Goal: Task Accomplishment & Management: Manage account settings

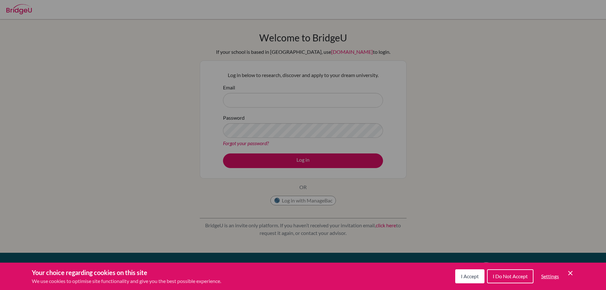
click at [475, 276] on span "I Accept" at bounding box center [470, 276] width 18 height 6
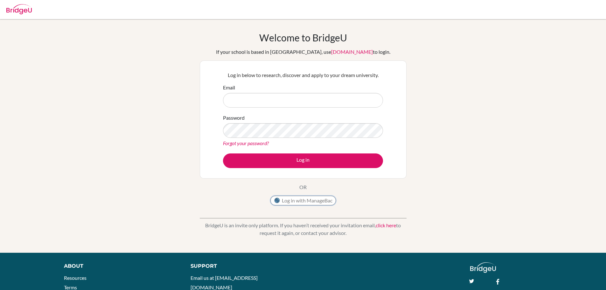
click at [312, 199] on button "Log in with ManageBac" at bounding box center [304, 201] width 66 height 10
click at [318, 200] on button "Log in with ManageBac" at bounding box center [304, 201] width 66 height 10
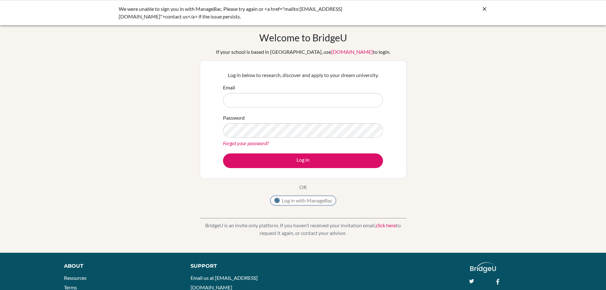
click at [304, 202] on button "Log in with ManageBac" at bounding box center [304, 201] width 66 height 10
click at [311, 200] on button "Log in with ManageBac" at bounding box center [304, 201] width 66 height 10
click at [299, 197] on button "Log in with ManageBac" at bounding box center [304, 201] width 66 height 10
click at [294, 204] on button "Log in with ManageBac" at bounding box center [304, 201] width 66 height 10
click at [311, 201] on button "Log in with ManageBac" at bounding box center [304, 201] width 66 height 10
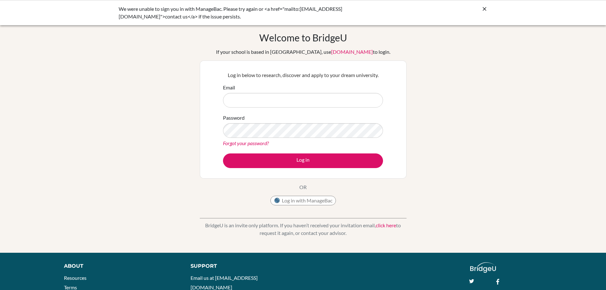
click at [484, 10] on icon at bounding box center [485, 9] width 6 height 6
click at [295, 199] on button "Log in with ManageBac" at bounding box center [304, 201] width 66 height 10
click at [484, 6] on icon at bounding box center [485, 9] width 6 height 6
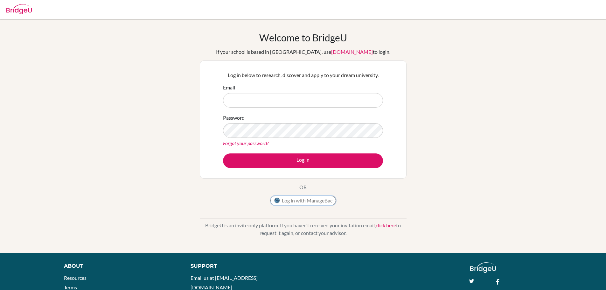
click at [305, 202] on button "Log in with ManageBac" at bounding box center [304, 201] width 66 height 10
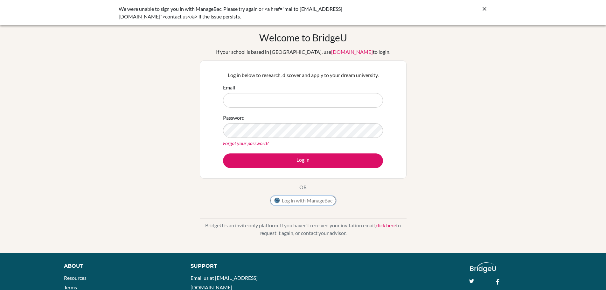
click at [304, 197] on button "Log in with ManageBac" at bounding box center [304, 201] width 66 height 10
click at [485, 9] on icon at bounding box center [485, 9] width 6 height 6
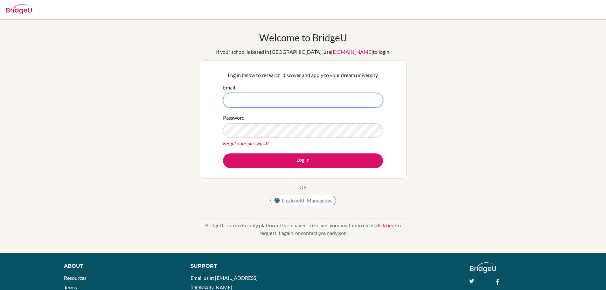
click at [273, 104] on input "Email" at bounding box center [303, 100] width 160 height 15
type input "[EMAIL_ADDRESS][DOMAIN_NAME]"
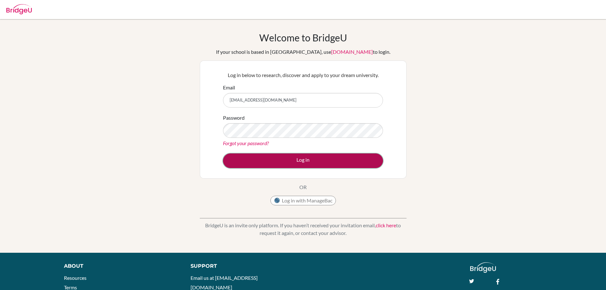
click at [259, 166] on button "Log in" at bounding box center [303, 160] width 160 height 15
click at [310, 160] on button "Log in" at bounding box center [303, 160] width 160 height 15
click at [269, 158] on button "Log in" at bounding box center [303, 160] width 160 height 15
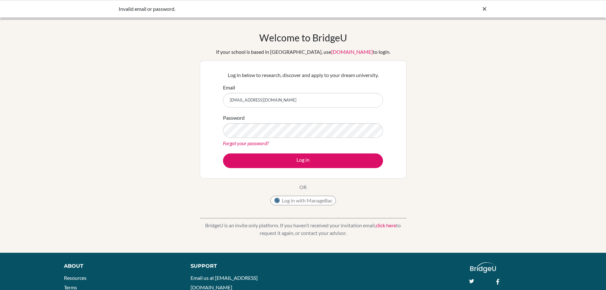
click at [253, 142] on link "Forgot your password?" at bounding box center [246, 143] width 46 height 6
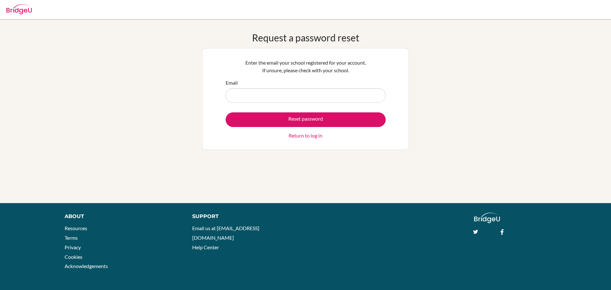
click at [273, 96] on input "Email" at bounding box center [306, 95] width 160 height 15
type input "[EMAIL_ADDRESS][DOMAIN_NAME]"
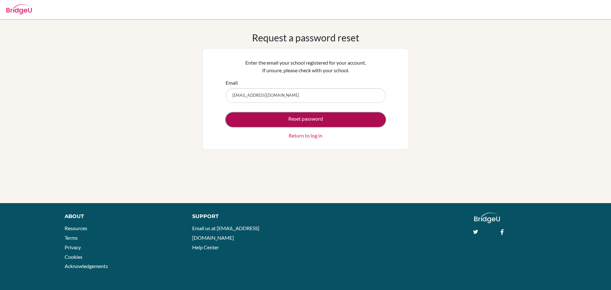
click at [284, 119] on button "Reset password" at bounding box center [306, 119] width 160 height 15
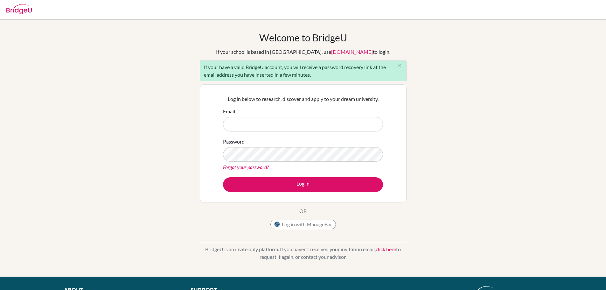
drag, startPoint x: 320, startPoint y: 229, endPoint x: 323, endPoint y: 223, distance: 7.2
click at [320, 229] on div "Log in with ManageBac" at bounding box center [304, 226] width 66 height 13
click at [323, 223] on button "Log in with ManageBac" at bounding box center [304, 225] width 66 height 10
click at [293, 228] on div "Log in with ManageBac" at bounding box center [304, 226] width 66 height 13
click at [293, 228] on button "Log in with ManageBac" at bounding box center [304, 225] width 66 height 10
